Goal: Information Seeking & Learning: Learn about a topic

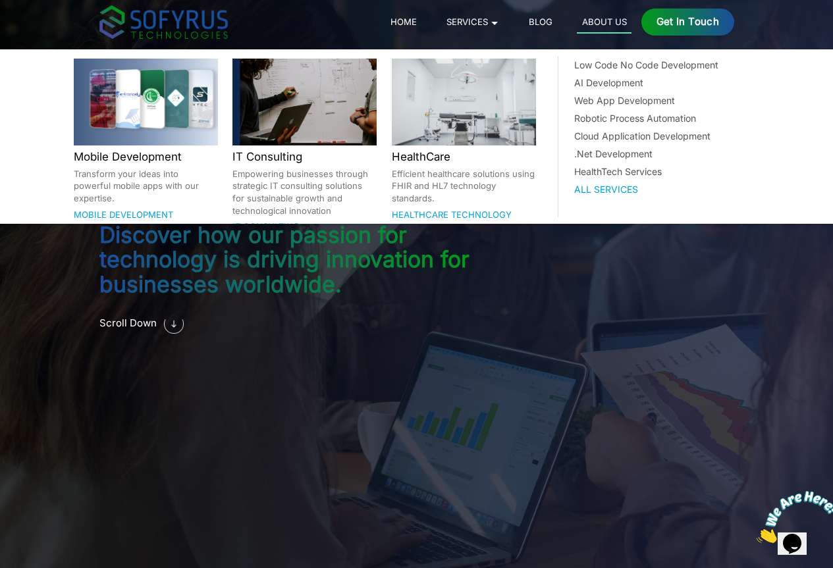
click at [620, 188] on div "All Services" at bounding box center [664, 189] width 180 height 14
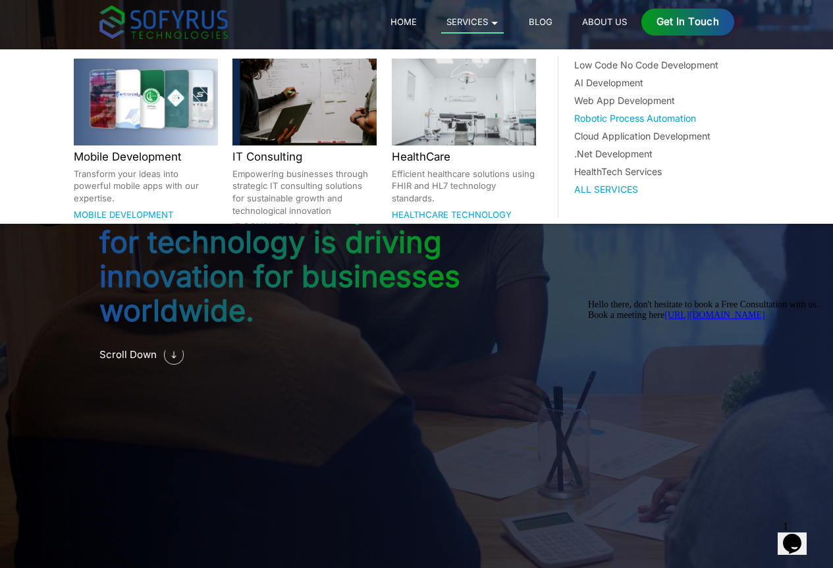
click at [603, 115] on div "Robotic Process Automation" at bounding box center [664, 118] width 180 height 14
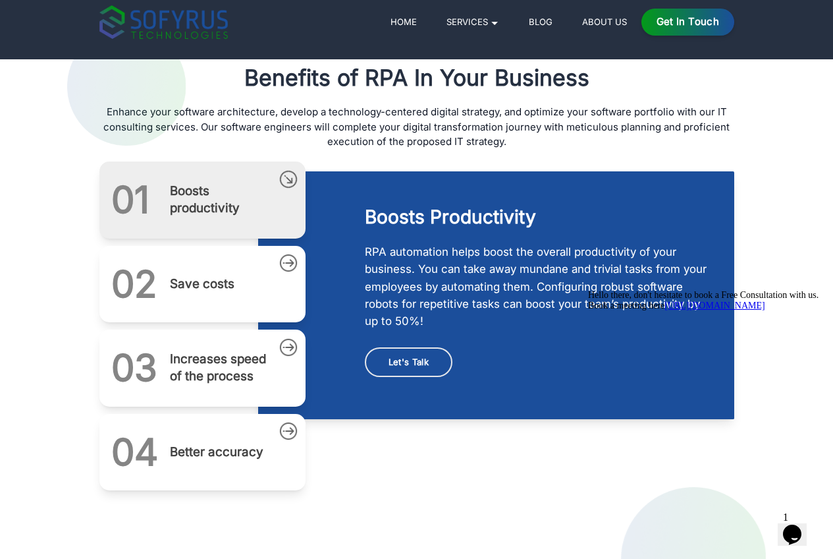
scroll to position [527, 0]
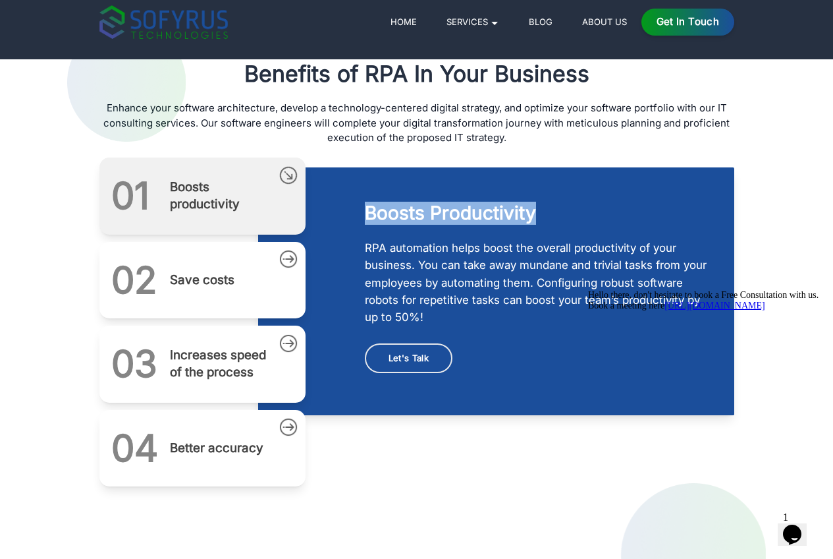
drag, startPoint x: 348, startPoint y: 200, endPoint x: 580, endPoint y: 213, distance: 232.2
click at [580, 213] on div "Boosts productivity RPA automation helps boost the overall productivity of your…" at bounding box center [496, 293] width 437 height 183
click at [470, 449] on div "Boosts productivity RPA automation helps boost the overall productivity of your…" at bounding box center [496, 325] width 476 height 336
